Goal: Share content

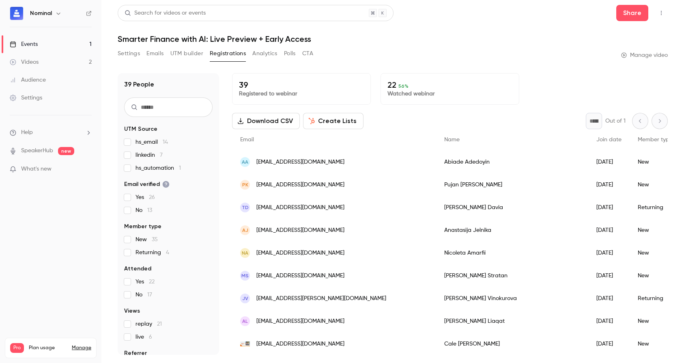
click at [37, 46] on div "Events" at bounding box center [24, 44] width 28 height 8
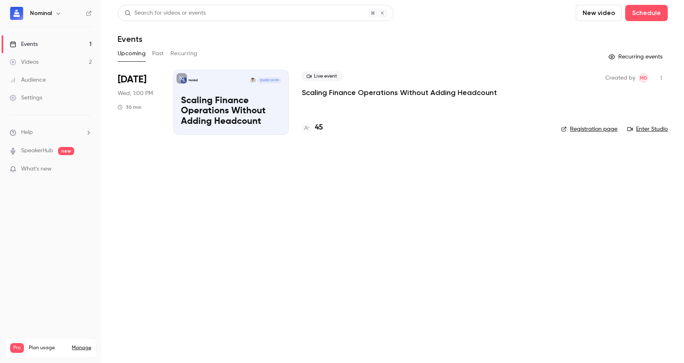
click at [321, 91] on p "Scaling Finance Operations Without Adding Headcount" at bounding box center [399, 93] width 195 height 10
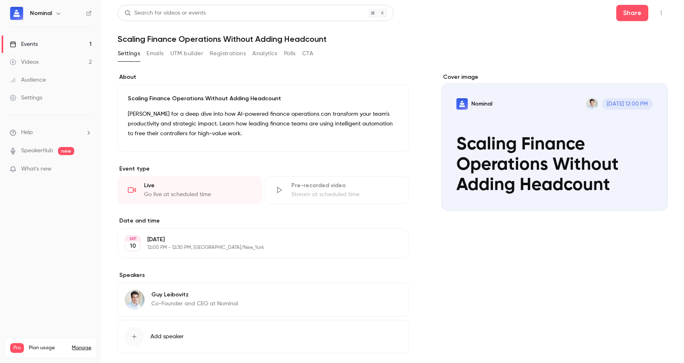
click at [619, 21] on header "Search for videos or events Share Scaling Finance Operations Without Adding Hea…" at bounding box center [393, 24] width 550 height 39
click at [619, 13] on button "Share" at bounding box center [632, 13] width 32 height 16
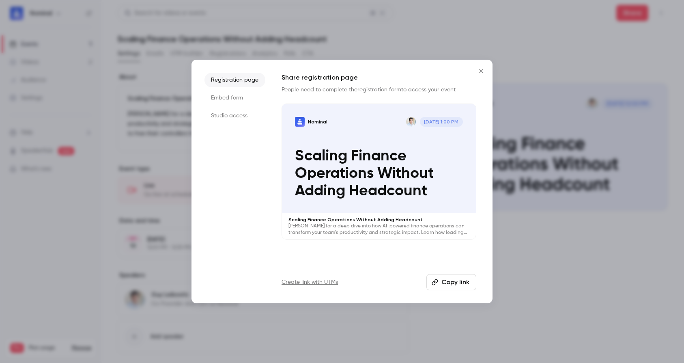
click at [446, 281] on button "Copy link" at bounding box center [451, 282] width 50 height 16
